Goal: Transaction & Acquisition: Purchase product/service

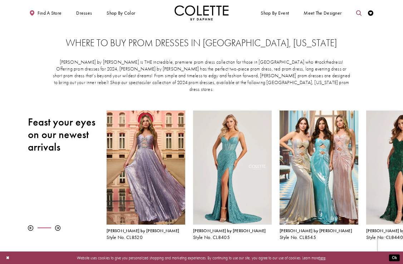
click at [358, 15] on icon "Toggle search" at bounding box center [359, 12] width 5 height 5
click at [314, 14] on input "Search" at bounding box center [331, 13] width 65 height 8
type input "**********"
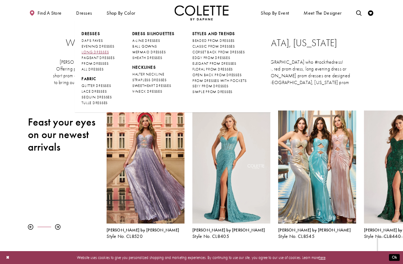
click at [93, 52] on span "LONG DRESSES" at bounding box center [95, 52] width 27 height 5
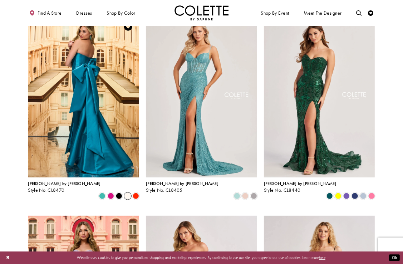
click at [127, 193] on span "Product List" at bounding box center [127, 196] width 6 height 6
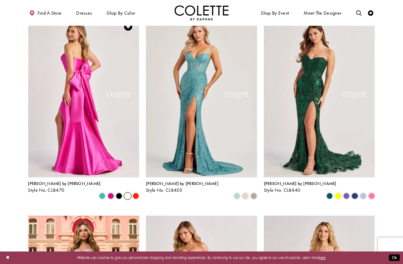
click at [122, 112] on img "Visit Colette by Daphne Style No. CL8470 Page" at bounding box center [83, 97] width 111 height 162
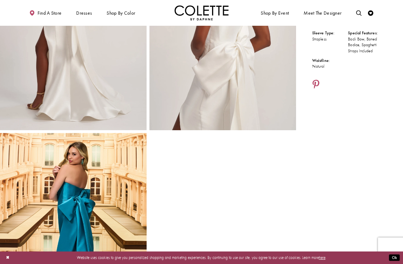
scroll to position [31, 0]
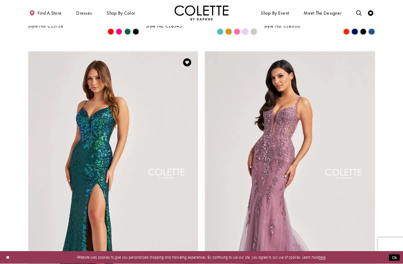
scroll to position [926, 0]
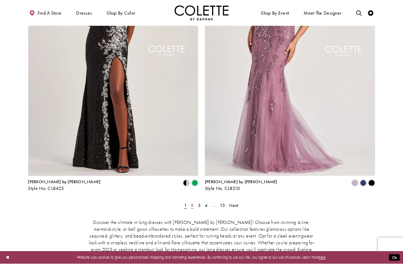
click at [193, 203] on span "2" at bounding box center [192, 206] width 3 height 6
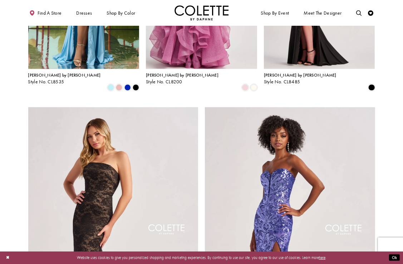
scroll to position [875, 0]
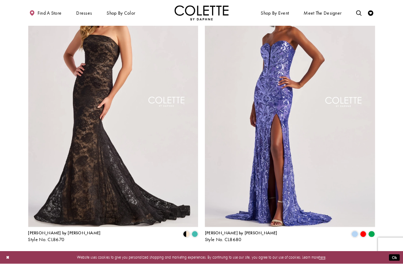
click at [200, 254] on span "3" at bounding box center [199, 257] width 3 height 6
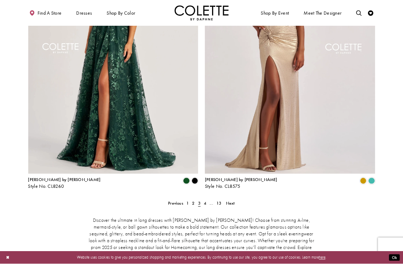
scroll to position [920, 0]
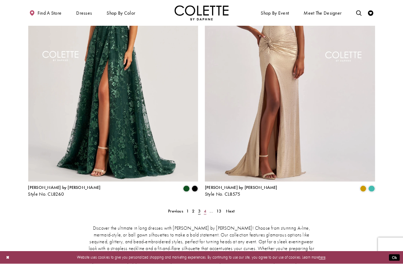
click at [207, 207] on link "4" at bounding box center [205, 211] width 6 height 8
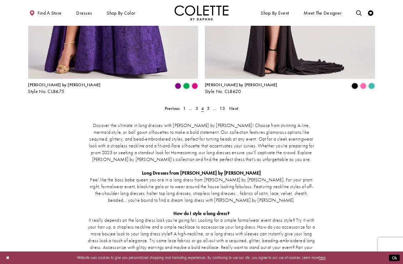
scroll to position [1023, 0]
click at [208, 105] on span "5" at bounding box center [208, 108] width 3 height 6
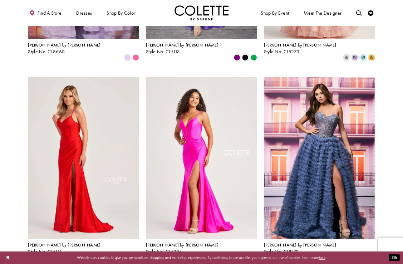
scroll to position [51, 0]
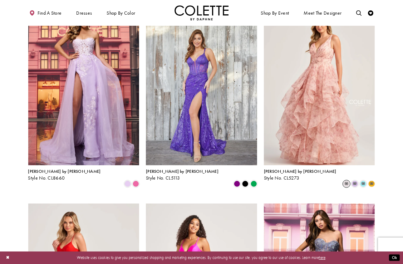
click at [347, 181] on span "m" at bounding box center [346, 184] width 6 height 6
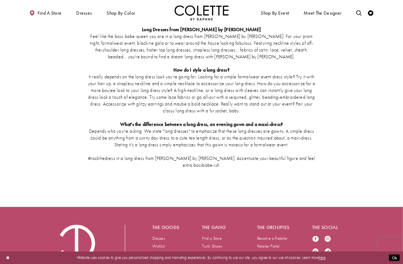
scroll to position [1189, 0]
